Goal: Task Accomplishment & Management: Use online tool/utility

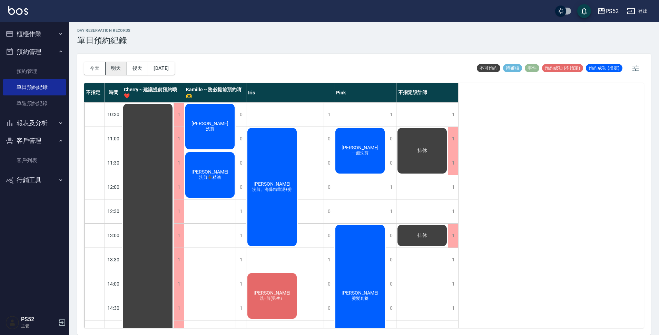
scroll to position [126, 0]
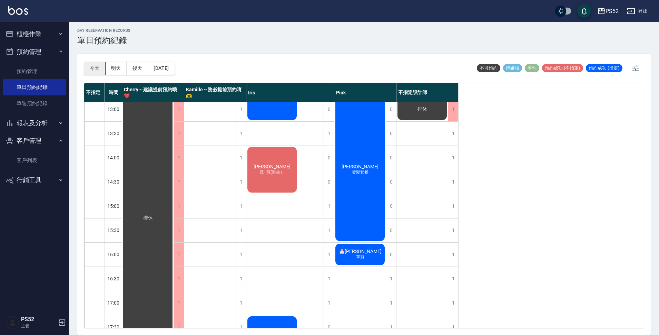
click at [96, 66] on button "今天" at bounding box center [94, 68] width 21 height 13
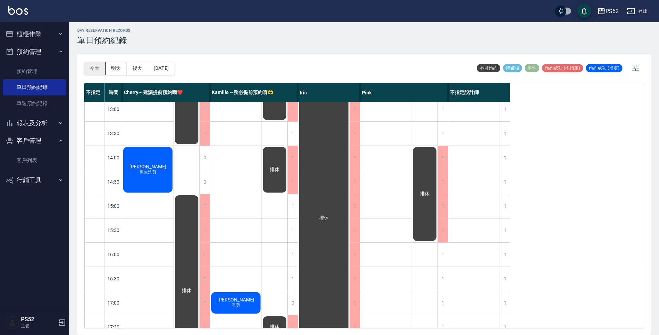
click at [97, 64] on button "今天" at bounding box center [94, 68] width 21 height 13
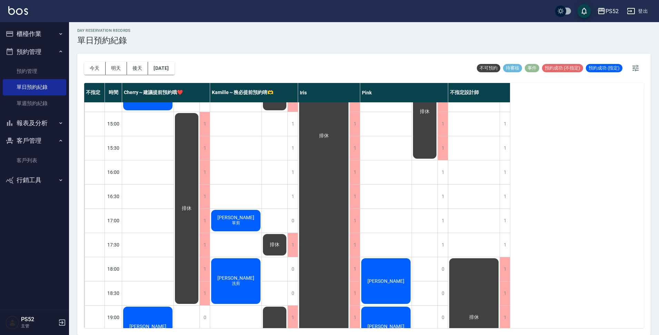
scroll to position [264, 0]
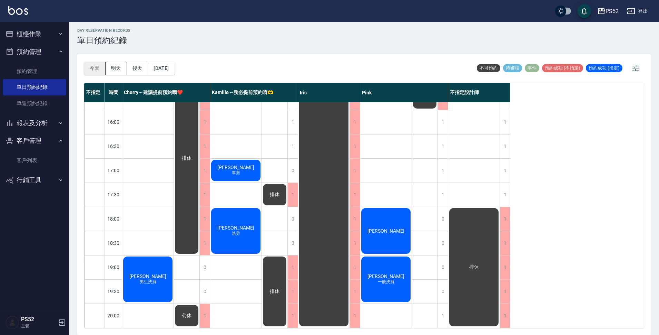
click at [97, 68] on button "今天" at bounding box center [94, 68] width 21 height 13
click at [51, 87] on link "單日預約紀錄" at bounding box center [35, 87] width 64 height 16
click at [26, 158] on link "客戶列表" at bounding box center [35, 160] width 64 height 16
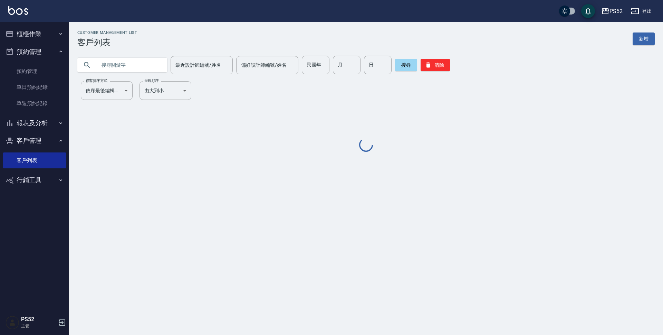
click at [120, 66] on input "text" at bounding box center [129, 65] width 65 height 19
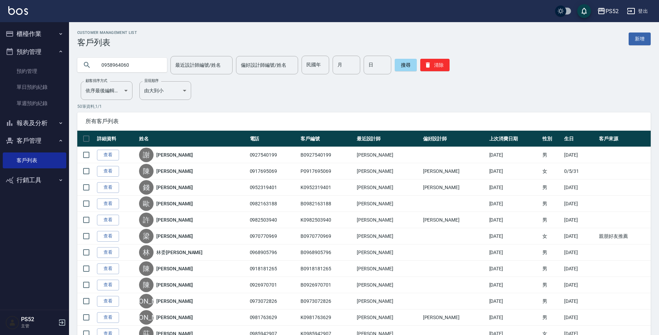
type input "0958964060"
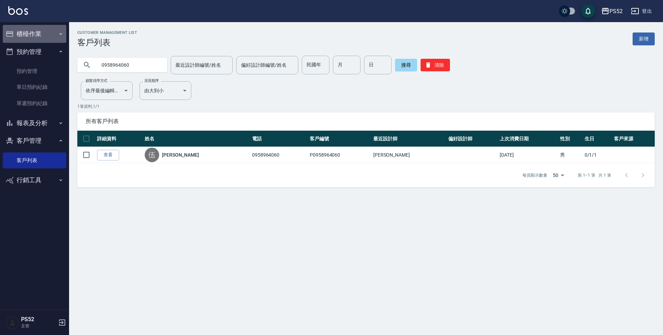
click at [35, 33] on button "櫃檯作業" at bounding box center [35, 34] width 64 height 18
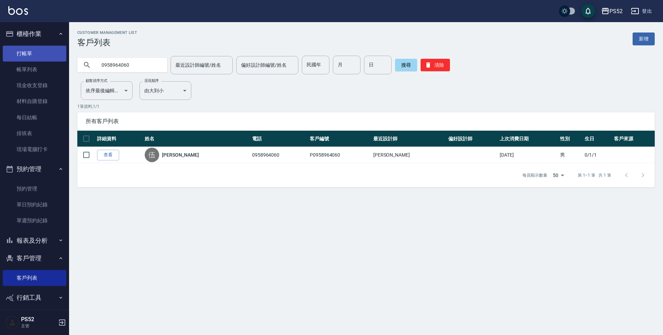
click at [41, 55] on link "打帳單" at bounding box center [35, 54] width 64 height 16
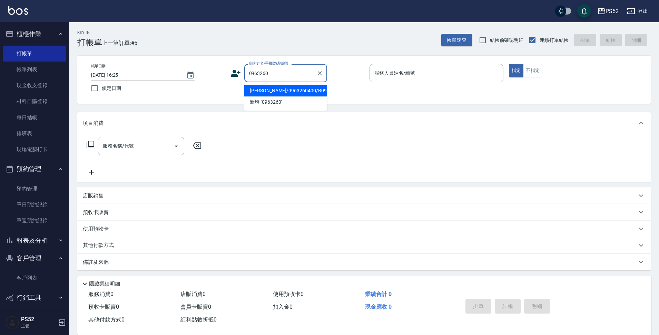
click at [296, 96] on li "[PERSON_NAME]/0963260400/B0963260400" at bounding box center [285, 90] width 83 height 11
type input "[PERSON_NAME]/0963260400/B0963260400"
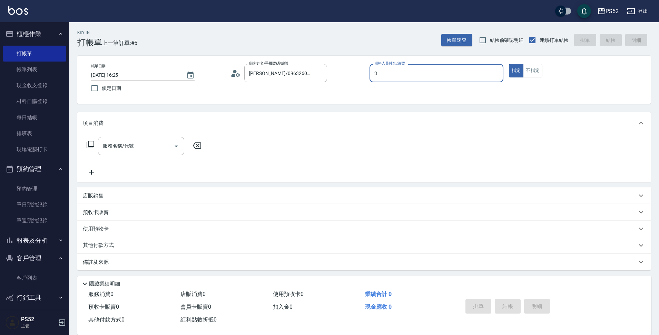
type input "Kamille～務必提前預約唷🫶-3"
type button "true"
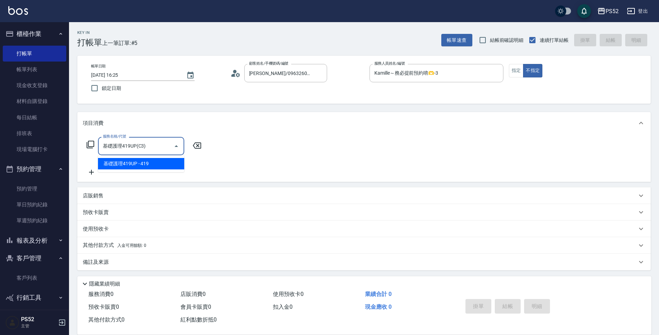
type input "基礎護理419UP(C3)"
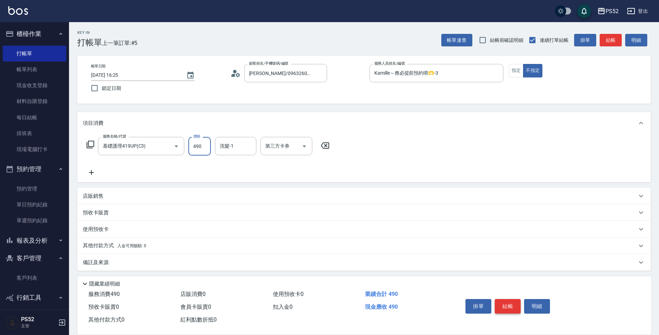
type input "490"
click at [509, 306] on button "結帳" at bounding box center [508, 306] width 26 height 15
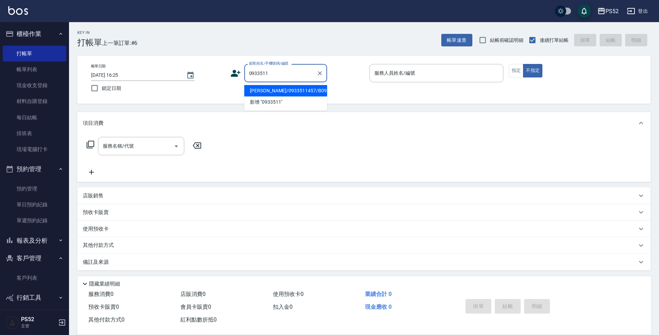
type input "[PERSON_NAME]/0933511457/B0933511457"
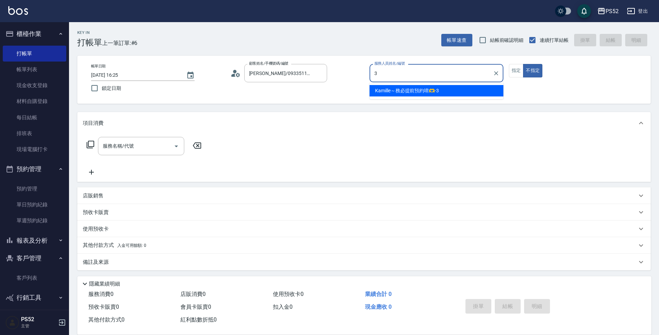
type input "Kamille～務必提前預約唷🫶-3"
type button "false"
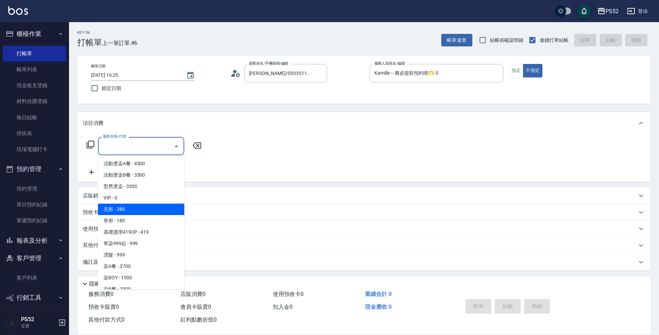
type input "洗剪(C1)"
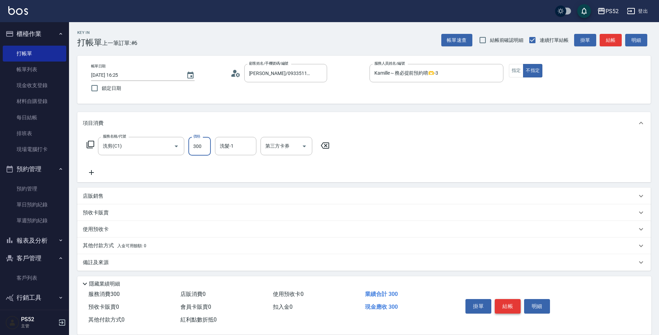
type input "300"
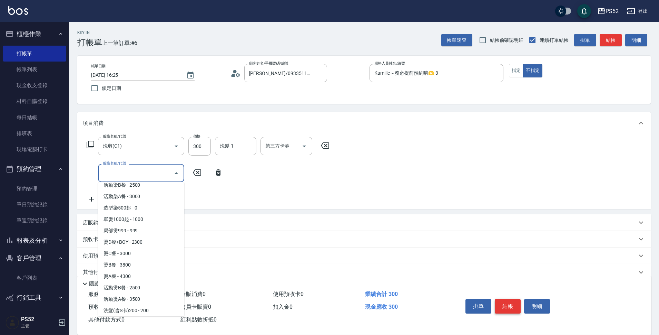
scroll to position [188, 0]
type input "葉綠素/洗一次50(S3)"
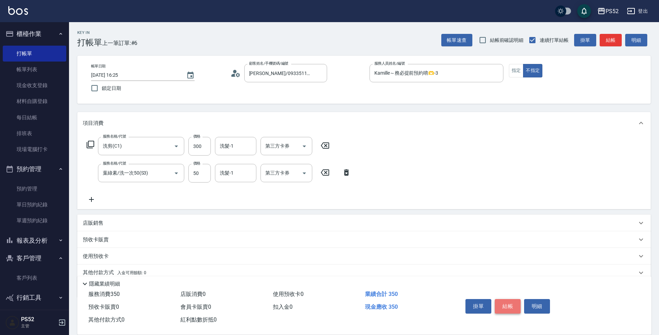
click at [509, 306] on button "結帳" at bounding box center [508, 306] width 26 height 15
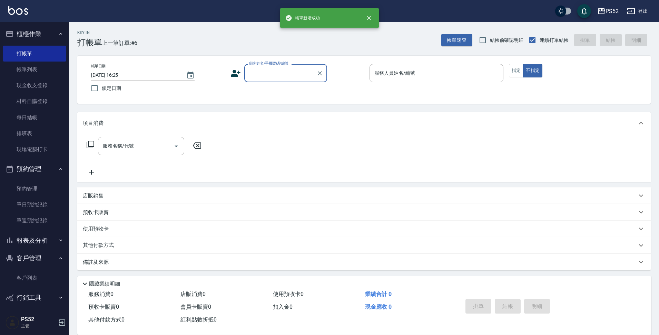
scroll to position [0, 0]
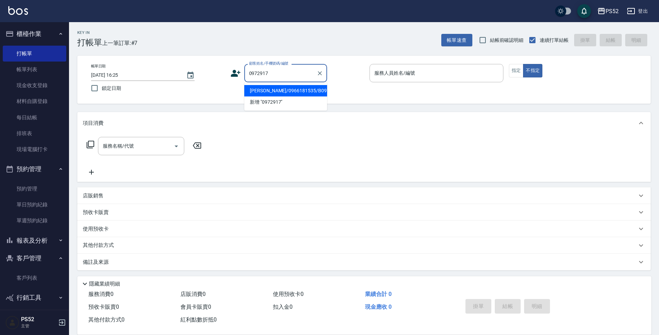
type input "[PERSON_NAME]/0966181535/B0972917827"
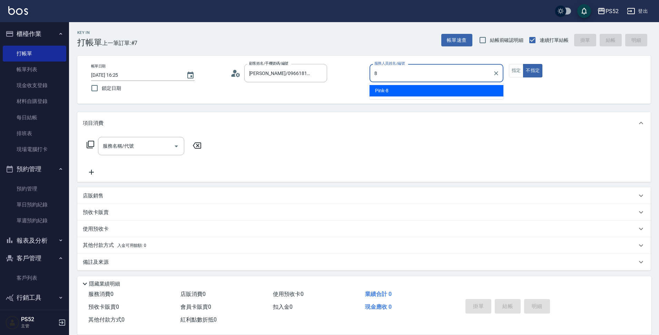
type input "Pink-8"
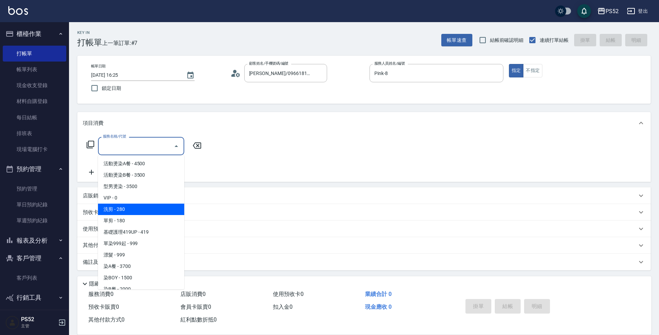
type input "洗剪(C1)"
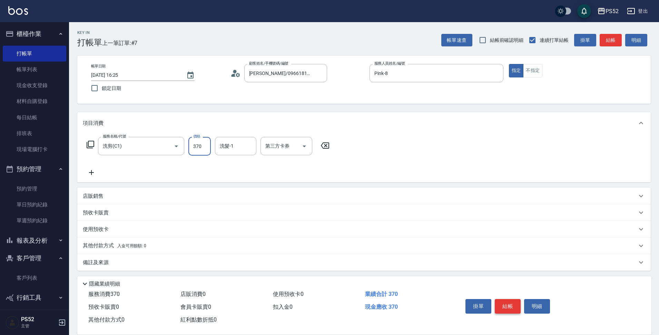
type input "370"
click at [509, 306] on button "結帳" at bounding box center [508, 306] width 26 height 15
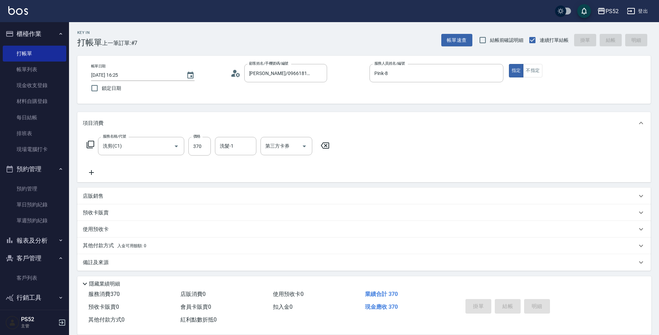
type input "[DATE] 16:26"
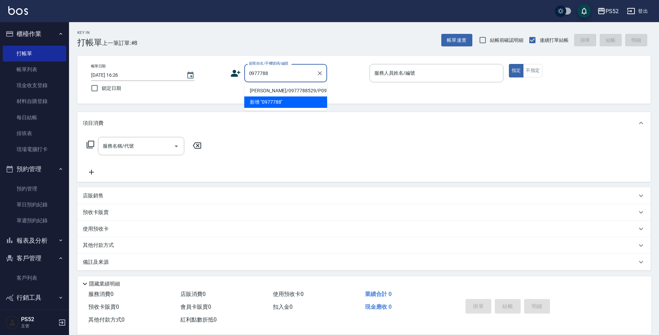
type input "[PERSON_NAME]/0977788529/P0977788529"
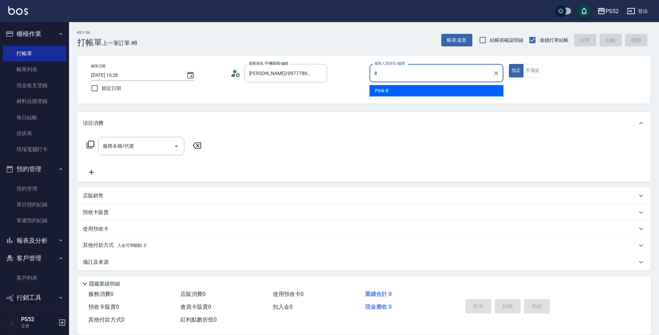
type input "Pink-8"
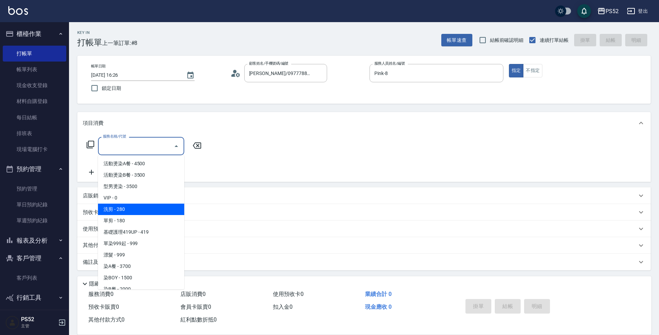
type input "洗剪(C1)"
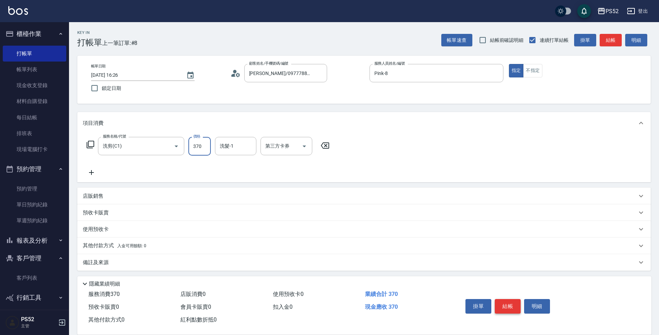
type input "370"
click at [509, 307] on button "結帳" at bounding box center [508, 306] width 26 height 15
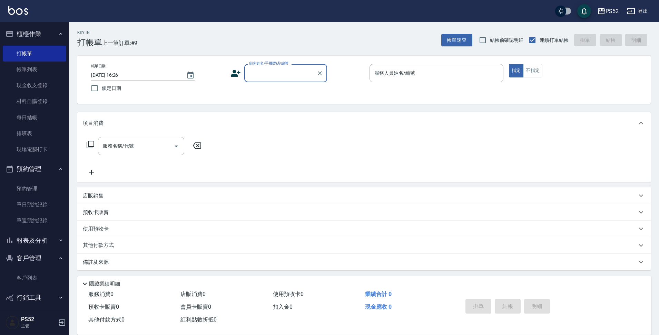
click at [39, 258] on button "客戶管理" at bounding box center [35, 258] width 64 height 18
click at [49, 241] on button "報表及分析" at bounding box center [35, 240] width 64 height 18
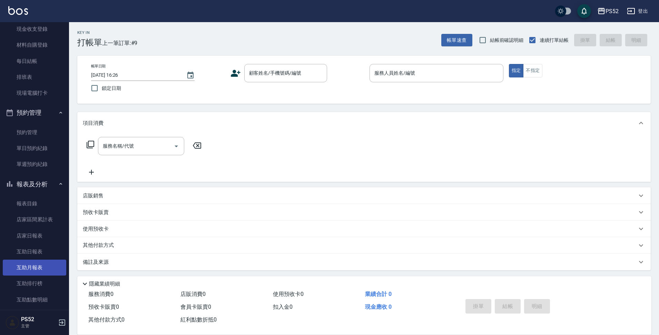
scroll to position [92, 0]
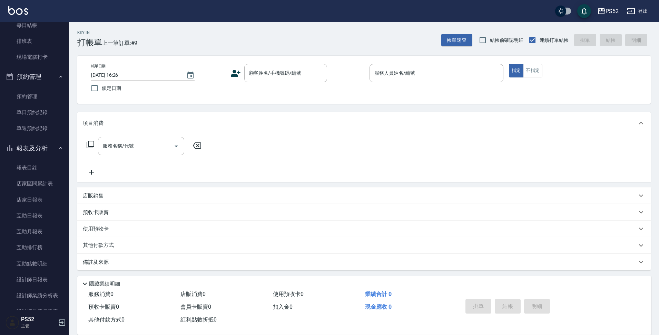
click at [55, 144] on button "報表及分析" at bounding box center [35, 148] width 64 height 18
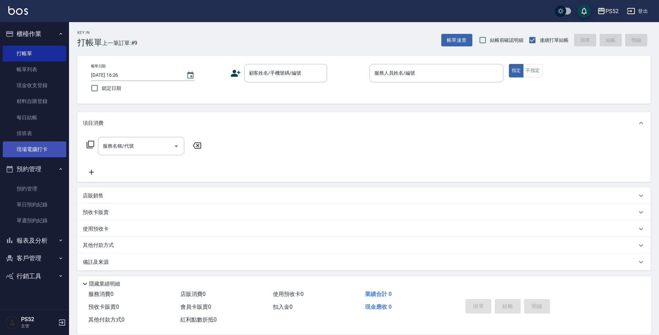
scroll to position [0, 0]
click at [50, 242] on button "報表及分析" at bounding box center [35, 240] width 64 height 18
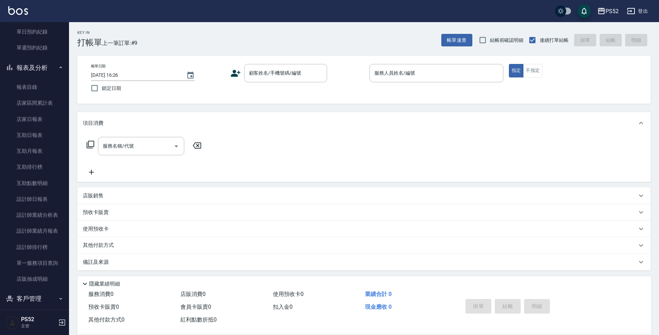
click at [32, 296] on button "客戶管理" at bounding box center [35, 298] width 64 height 18
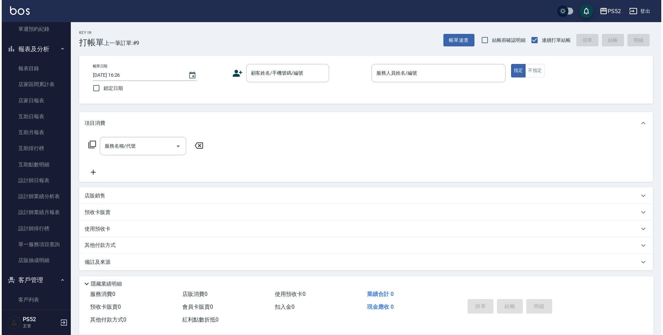
scroll to position [218, 0]
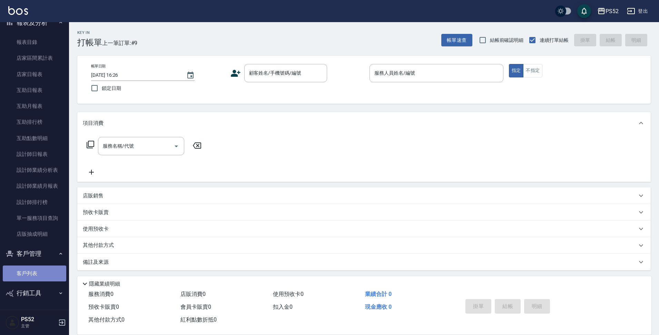
click at [37, 274] on link "客戶列表" at bounding box center [35, 273] width 64 height 16
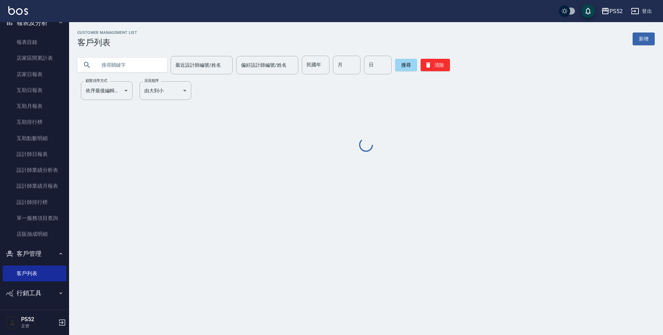
click at [128, 67] on input "text" at bounding box center [129, 65] width 65 height 19
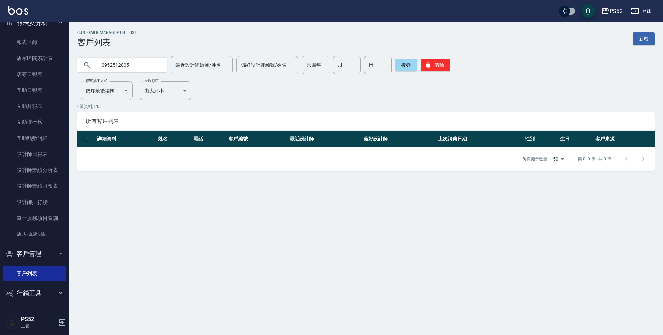
type input "0952512805"
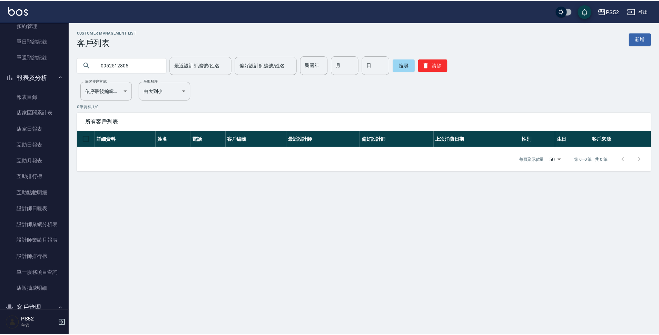
scroll to position [160, 0]
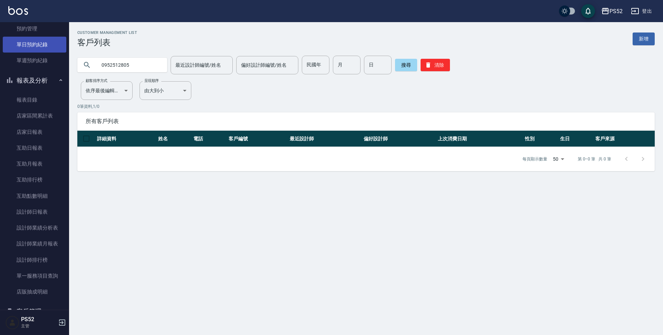
click at [32, 48] on link "單日預約紀錄" at bounding box center [35, 45] width 64 height 16
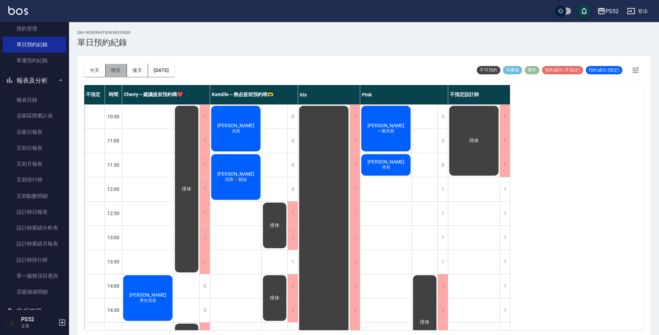
click at [114, 74] on button "明天" at bounding box center [116, 70] width 21 height 13
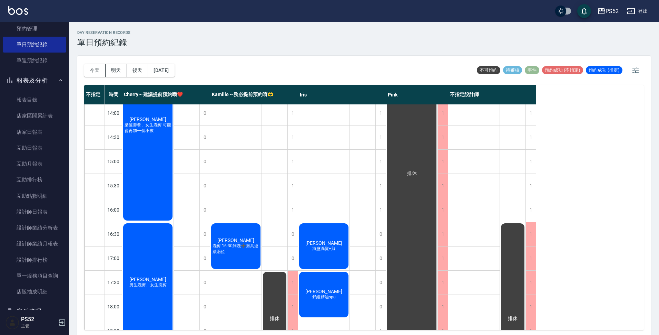
scroll to position [264, 0]
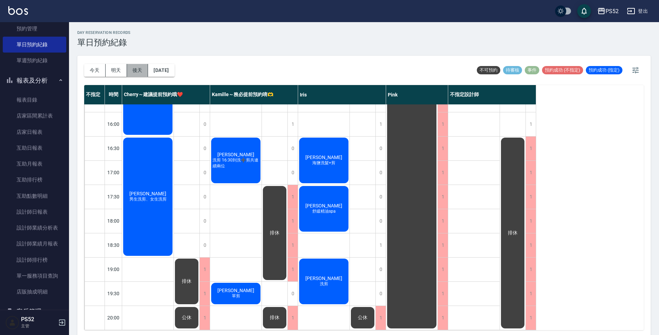
click at [135, 72] on button "後天" at bounding box center [137, 70] width 21 height 13
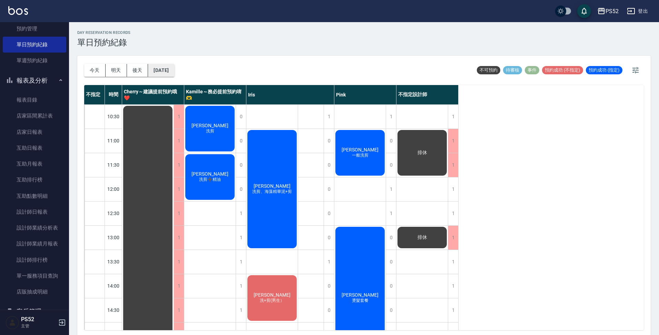
click at [163, 71] on button "[DATE]" at bounding box center [161, 70] width 26 height 13
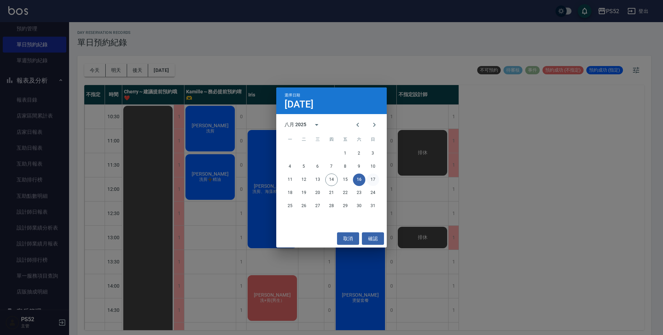
click at [372, 182] on button "17" at bounding box center [373, 179] width 12 height 12
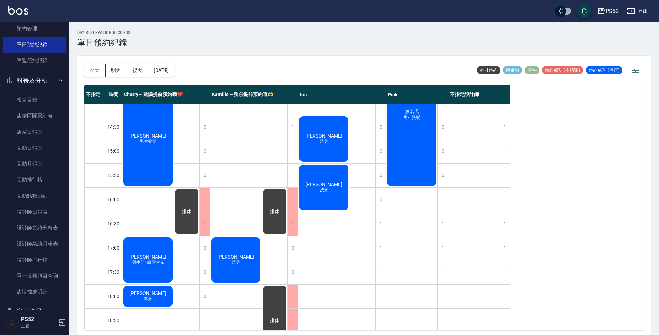
scroll to position [184, 0]
